Goal: Information Seeking & Learning: Learn about a topic

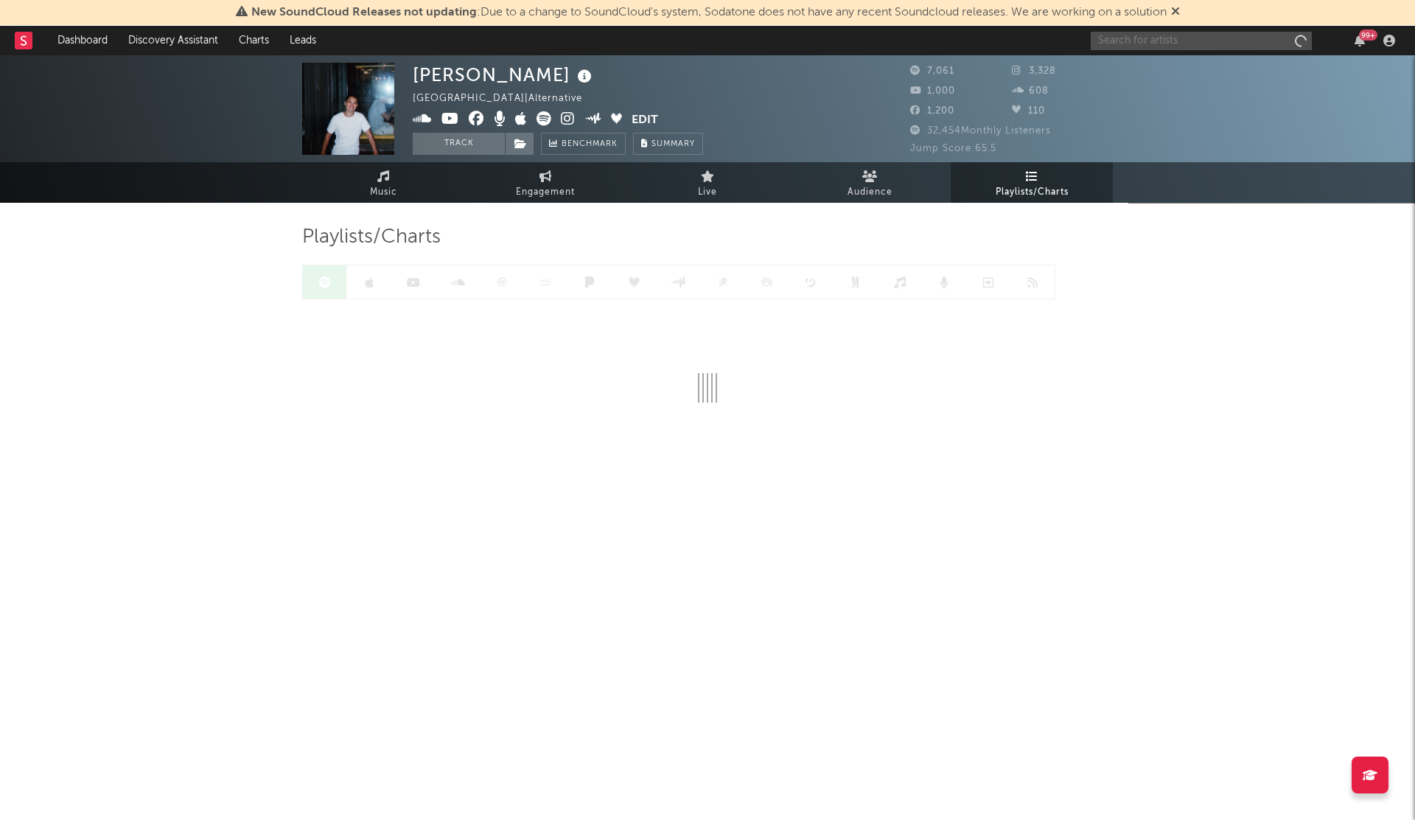
click at [1128, 43] on input "text" at bounding box center [1201, 41] width 221 height 18
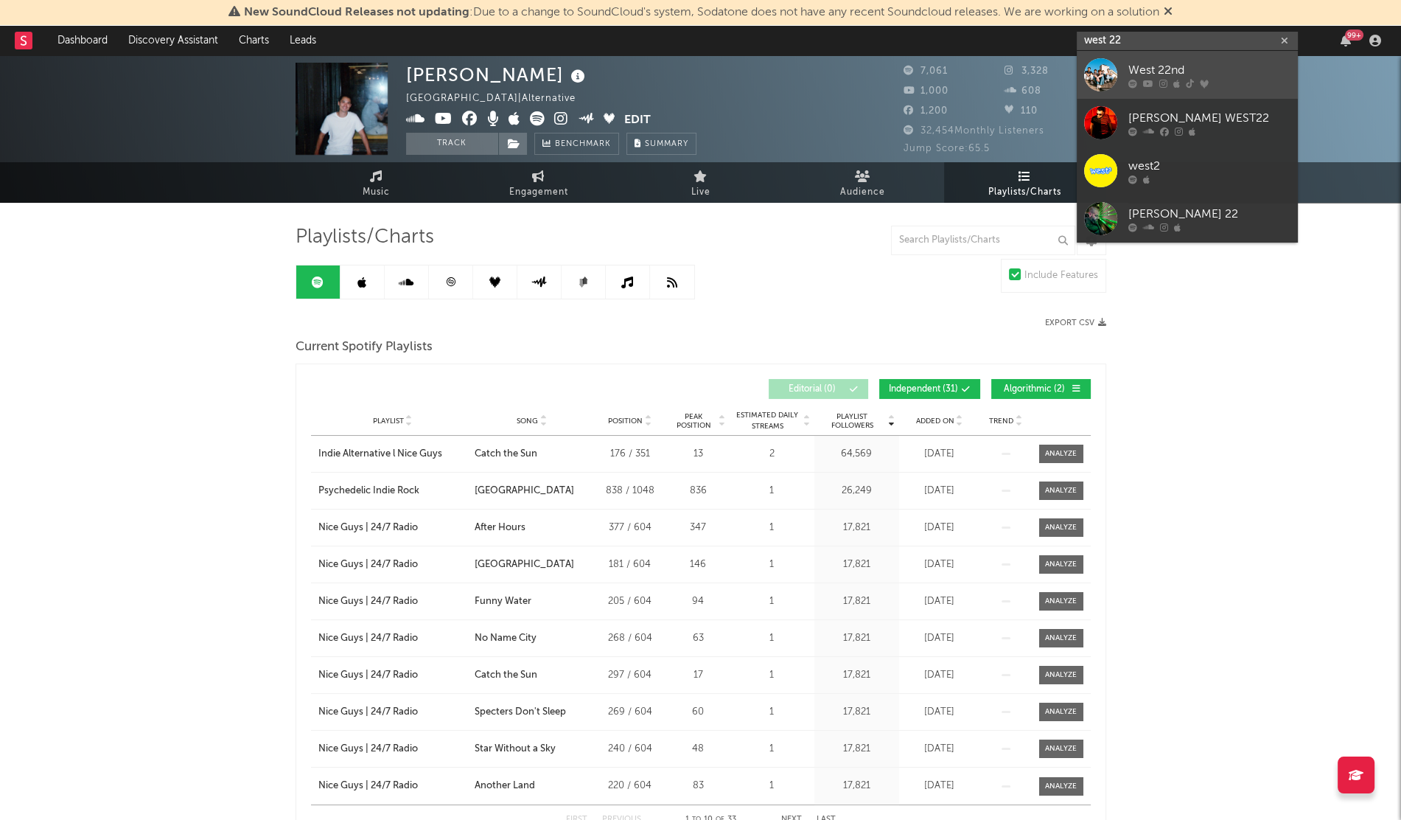
type input "west 22"
click at [1171, 69] on div "West 22nd" at bounding box center [1209, 70] width 162 height 18
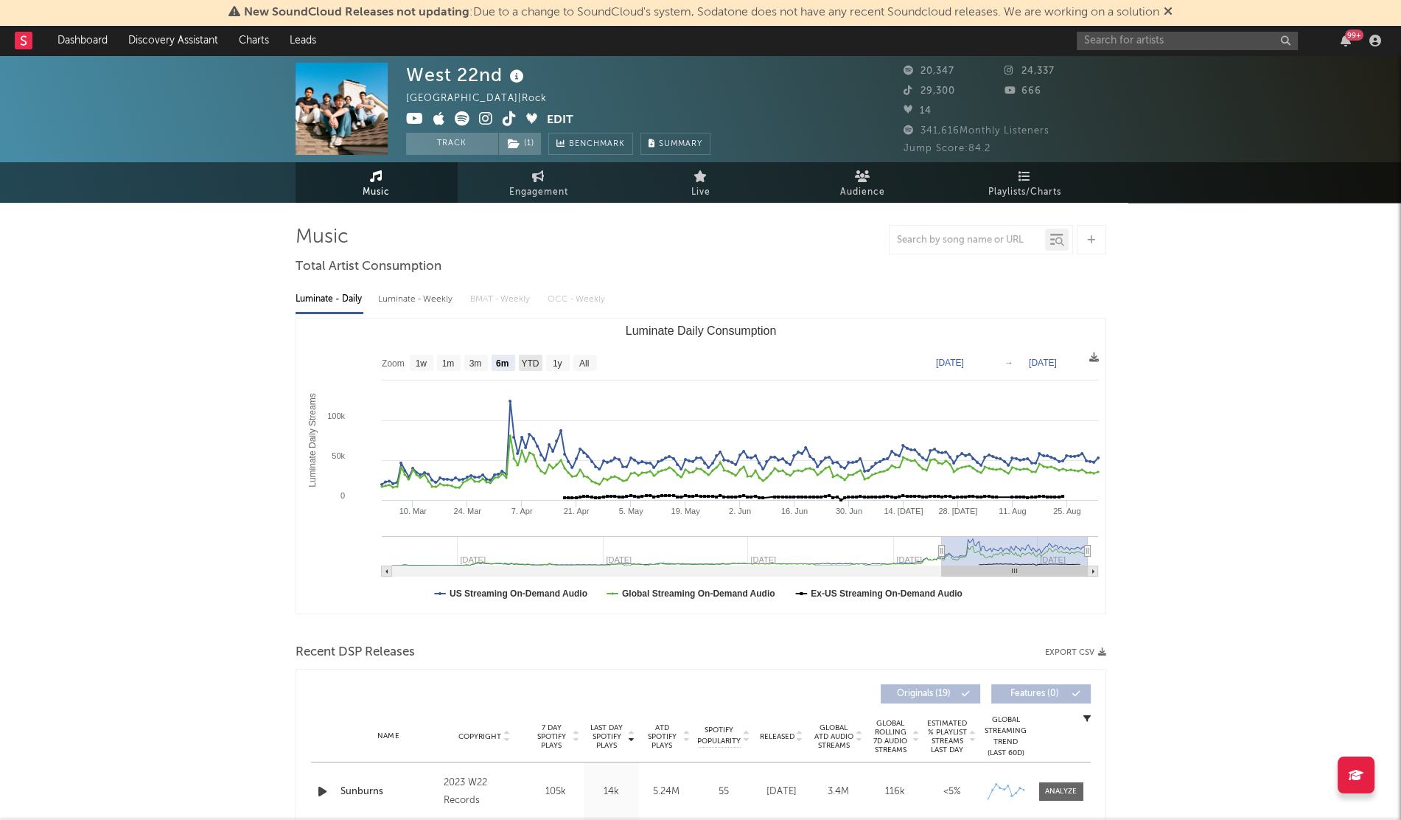
click at [525, 358] on text "YTD" at bounding box center [530, 363] width 18 height 10
select select "YTD"
type input "[DATE]"
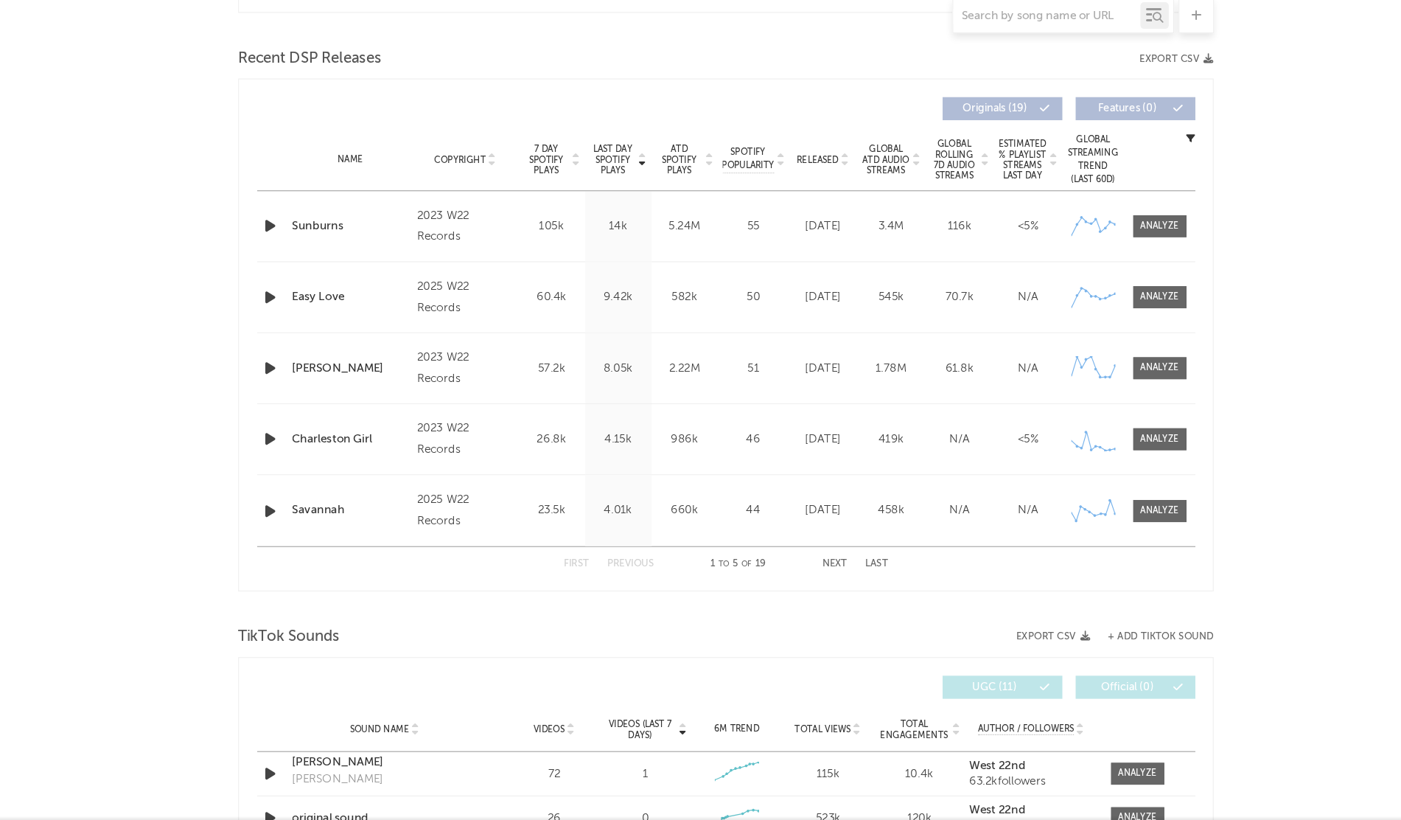
scroll to position [467, 0]
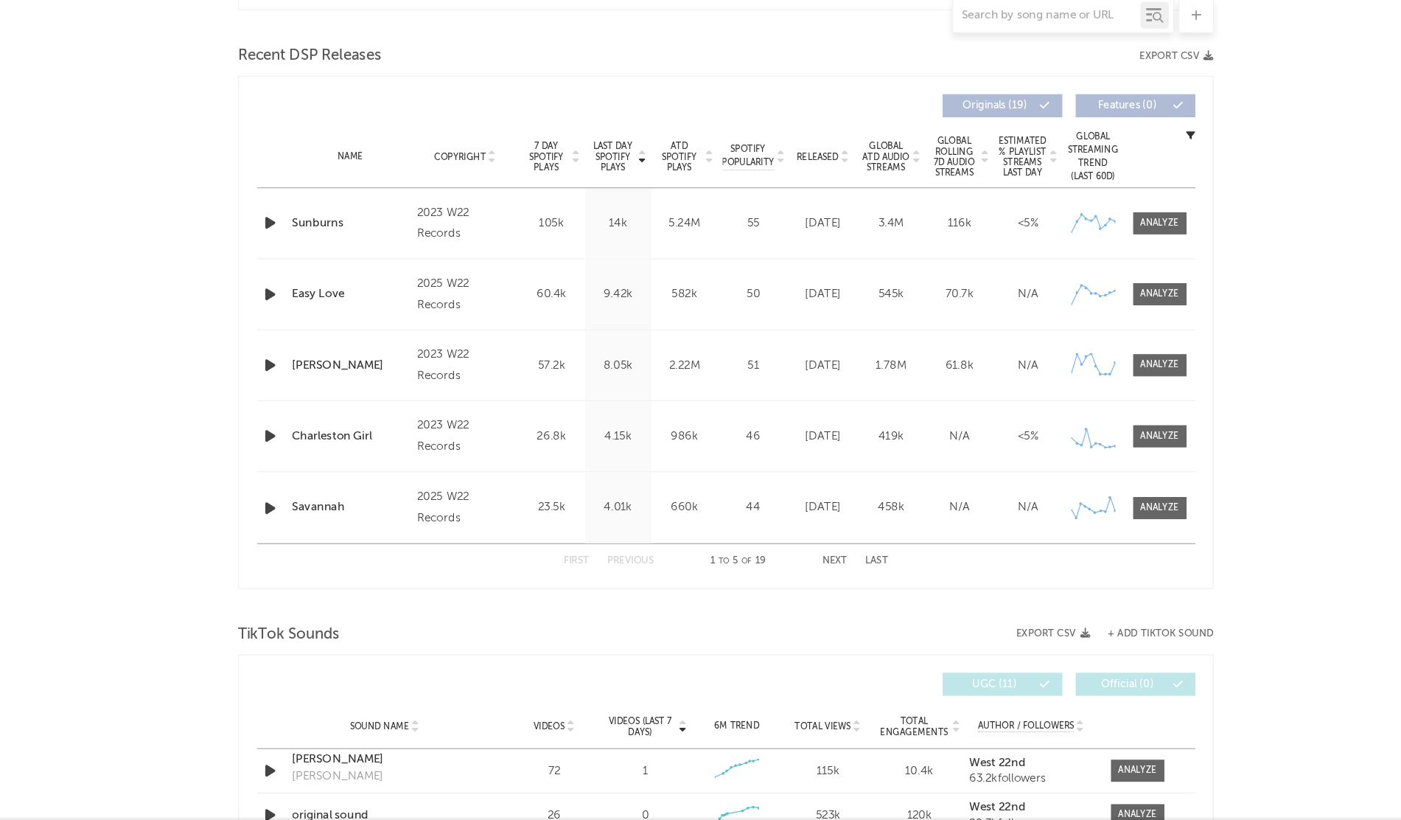
click at [779, 265] on span "Released" at bounding box center [777, 269] width 35 height 9
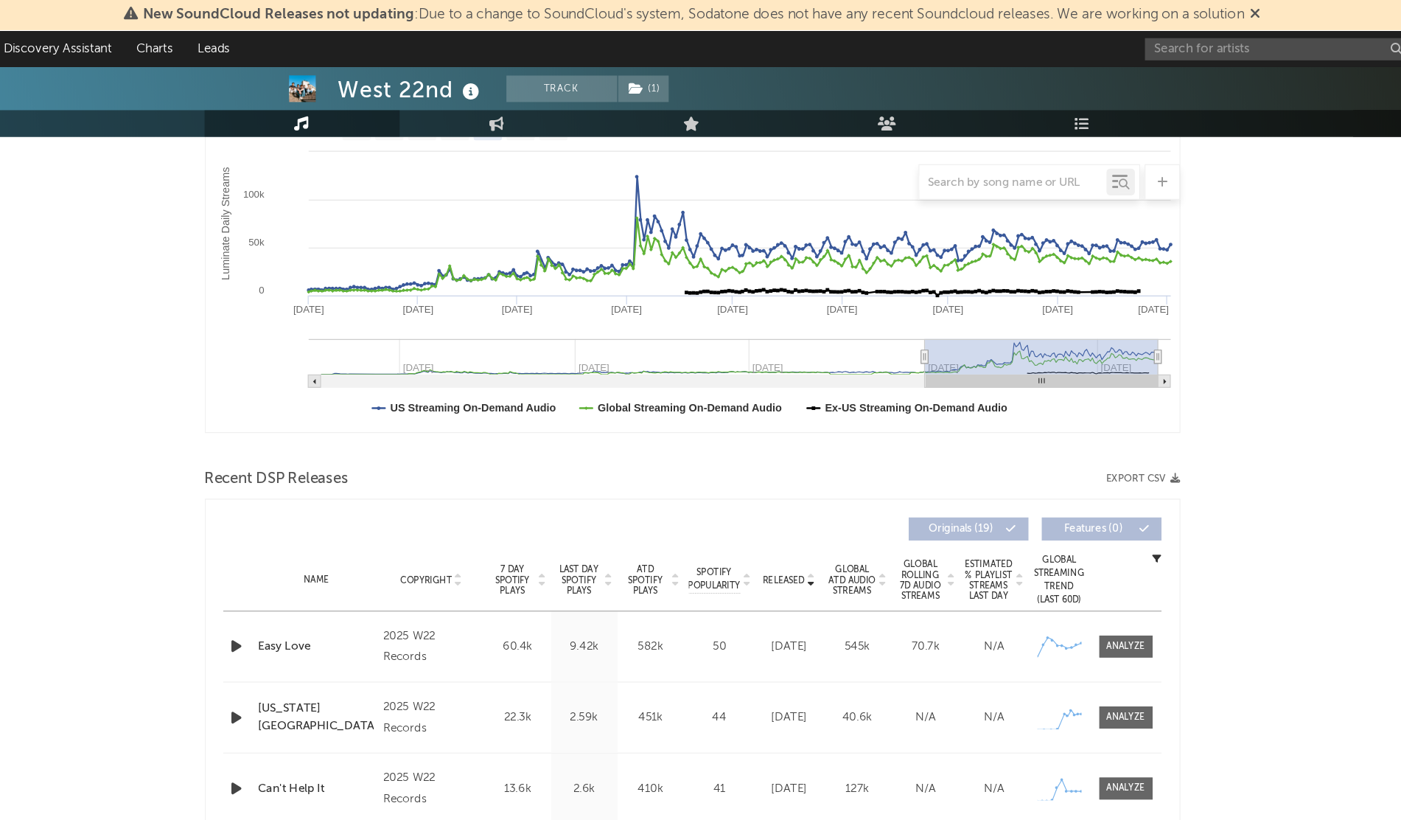
scroll to position [173, 0]
